Goal: Obtain resource: Obtain resource

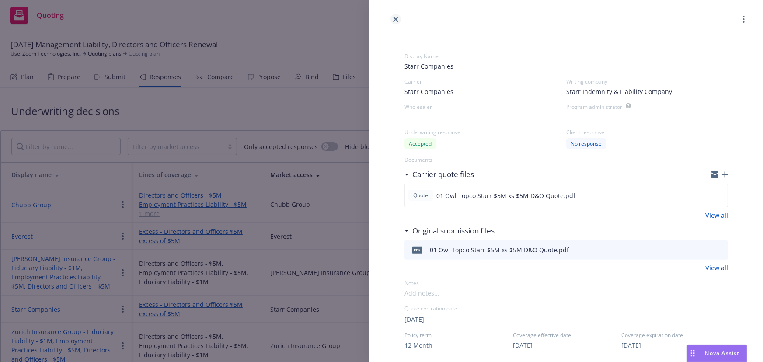
click at [394, 21] on icon "close" at bounding box center [395, 19] width 5 height 5
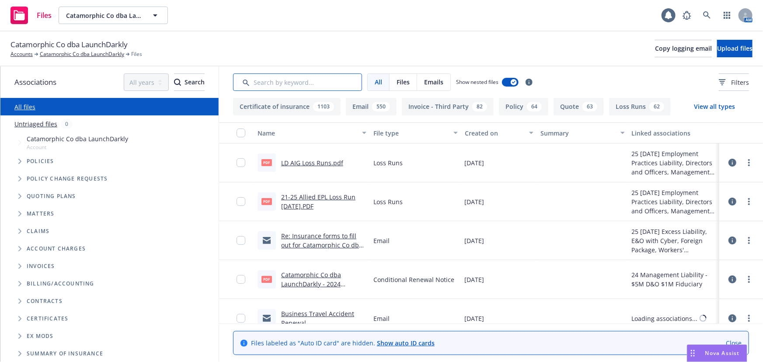
click at [328, 80] on input "Search by keyword..." at bounding box center [297, 81] width 129 height 17
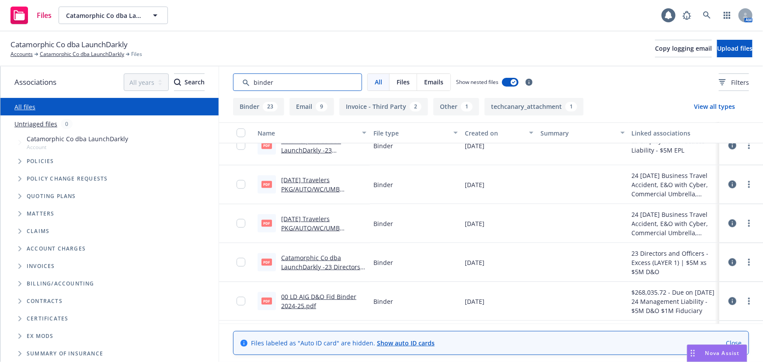
scroll to position [596, 0]
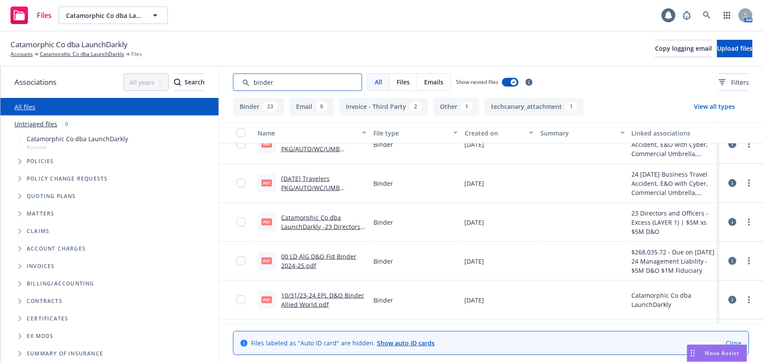
type input "binder"
click at [345, 254] on link "00 LD AIG D&O Fid Binder 2024-25.pdf" at bounding box center [318, 260] width 75 height 17
click at [329, 295] on link "10/31/23-24 EPL D&O Binder Allied World.pdf" at bounding box center [322, 299] width 83 height 17
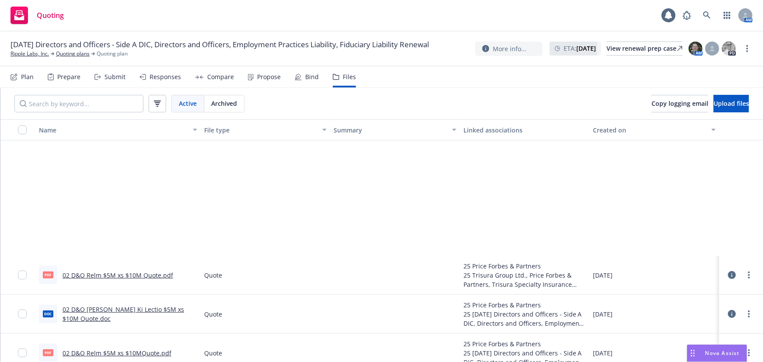
scroll to position [159, 0]
